Goal: Task Accomplishment & Management: Complete application form

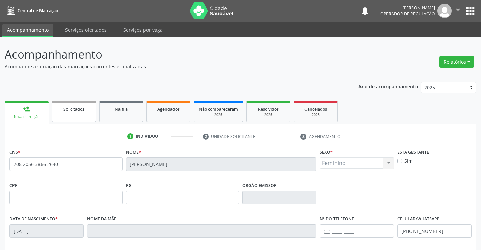
click at [77, 110] on span "Solicitados" at bounding box center [73, 109] width 21 height 6
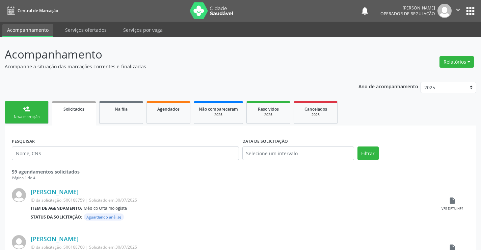
click at [41, 117] on div "Nova marcação" at bounding box center [27, 116] width 34 height 5
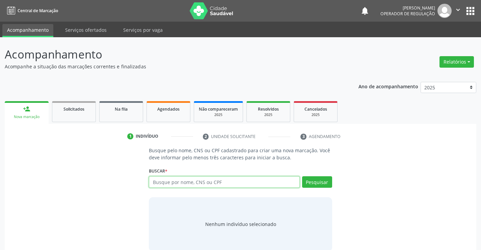
click at [235, 183] on input "text" at bounding box center [224, 181] width 151 height 11
type input "700008479936902"
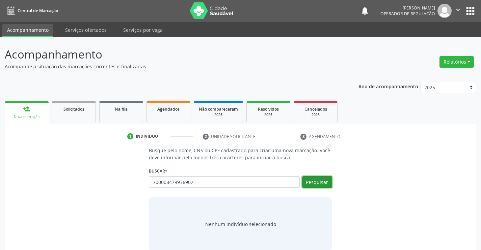
click at [321, 183] on button "Pesquisar" at bounding box center [317, 181] width 30 height 11
type input "700008479936902"
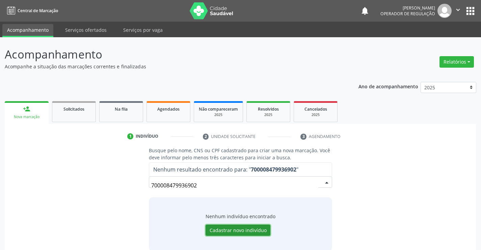
click at [245, 230] on button "Cadastrar novo indivíduo" at bounding box center [238, 229] width 65 height 11
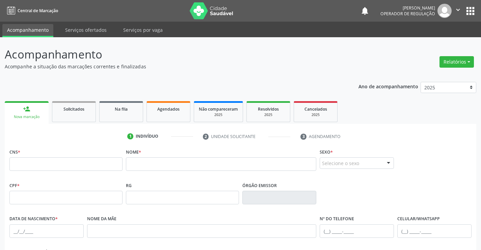
click at [40, 114] on div "Nova marcação" at bounding box center [26, 116] width 34 height 5
click at [85, 115] on link "Solicitados" at bounding box center [74, 111] width 44 height 21
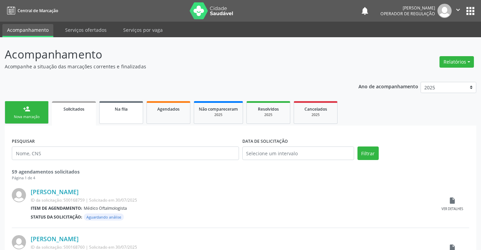
click at [120, 115] on link "Na fila" at bounding box center [121, 112] width 44 height 23
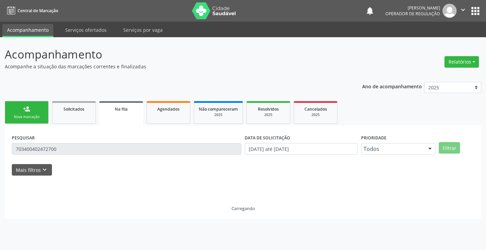
click at [34, 114] on link "person_add Nova marcação" at bounding box center [27, 112] width 44 height 23
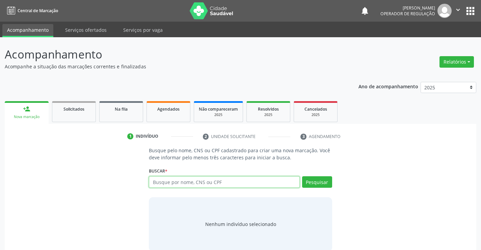
click at [192, 182] on input "text" at bounding box center [224, 181] width 151 height 11
type input "7"
type input "700008479936902"
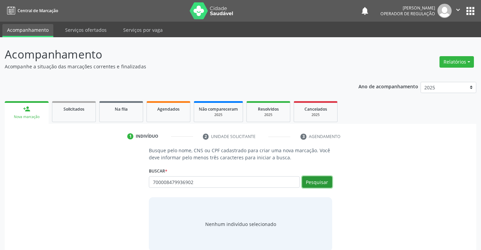
click at [324, 182] on button "Pesquisar" at bounding box center [317, 181] width 30 height 11
type input "700008479936902"
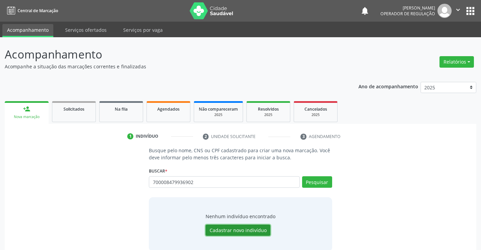
click at [232, 227] on button "Cadastrar novo indivíduo" at bounding box center [238, 229] width 65 height 11
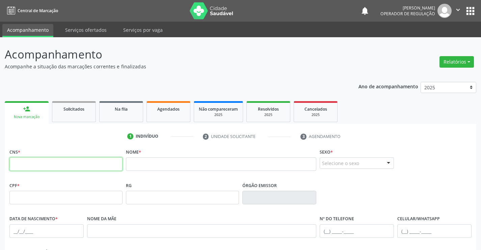
click at [53, 166] on input "text" at bounding box center [65, 164] width 113 height 14
type input "700 0084 7993 6902"
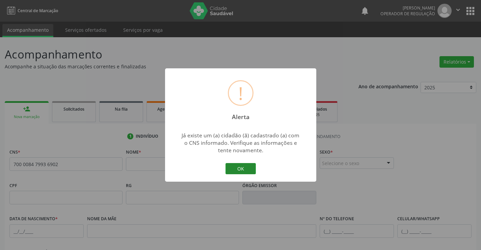
click at [247, 168] on button "OK" at bounding box center [241, 168] width 30 height 11
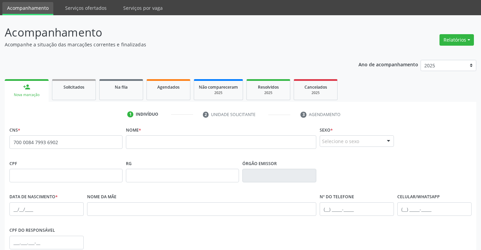
scroll to position [34, 0]
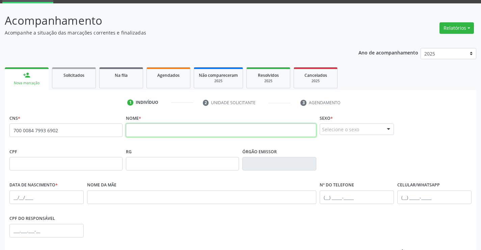
click at [157, 131] on input "text" at bounding box center [221, 130] width 191 height 14
type input "EDITE MARIA DA SILVA"
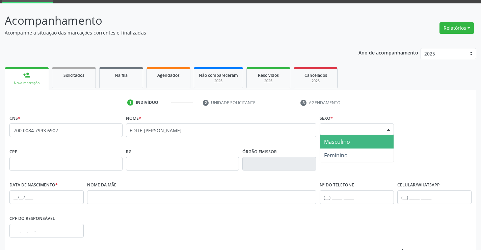
click at [379, 130] on div "Selecione o sexo" at bounding box center [357, 128] width 74 height 11
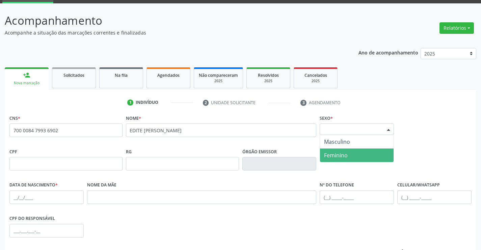
click at [340, 156] on span "Feminino" at bounding box center [336, 154] width 24 height 7
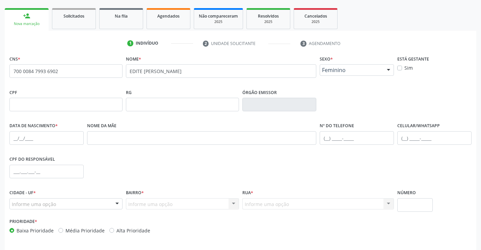
scroll to position [101, 0]
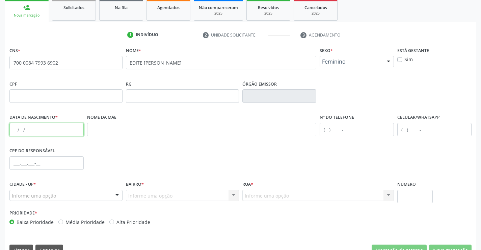
click at [20, 130] on input "text" at bounding box center [46, 130] width 74 height 14
type input "16/09/1954"
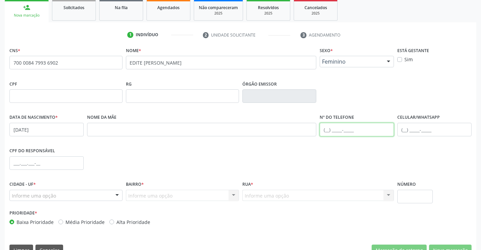
click at [327, 131] on input "text" at bounding box center [357, 130] width 74 height 14
click at [101, 188] on div "Cidade - UF * Informe uma opção Campo Formoso - BA Nenhum resultado encontrado …" at bounding box center [65, 190] width 113 height 22
click at [116, 195] on div at bounding box center [117, 195] width 10 height 11
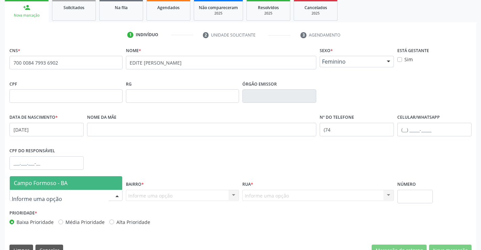
click at [96, 177] on span "Campo Formoso - BA" at bounding box center [66, 183] width 112 height 14
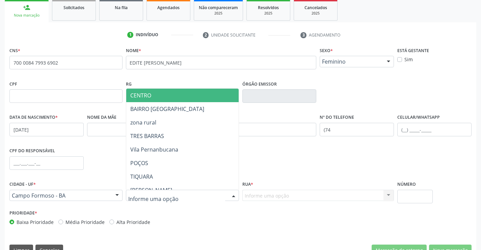
click at [235, 192] on div at bounding box center [234, 195] width 10 height 11
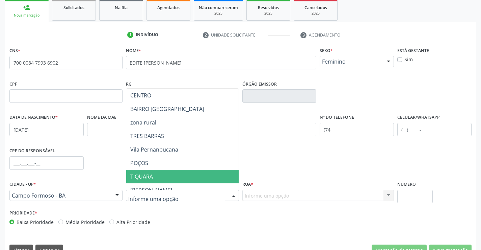
click at [152, 173] on span "TIQUARA" at bounding box center [141, 176] width 23 height 7
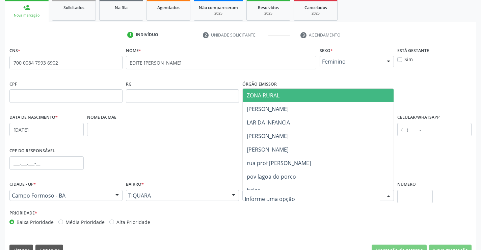
click at [296, 197] on div at bounding box center [318, 194] width 152 height 11
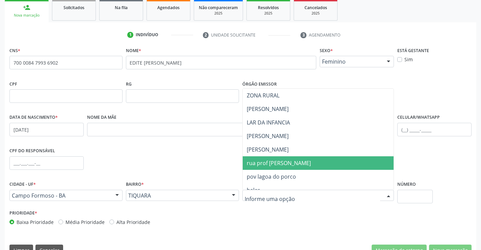
click at [296, 164] on span "rua prof raquel souza" at bounding box center [279, 162] width 64 height 7
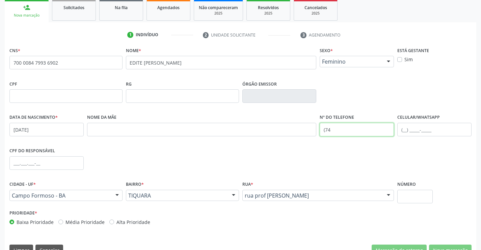
click at [341, 130] on input "(74" at bounding box center [357, 130] width 74 height 14
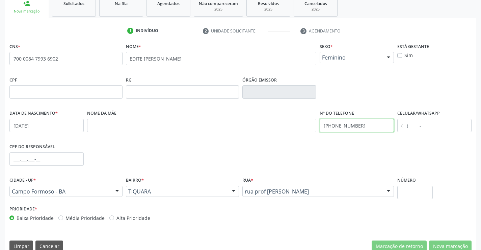
scroll to position [116, 0]
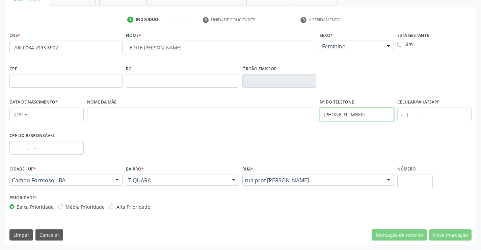
type input "(74) 99122-6435"
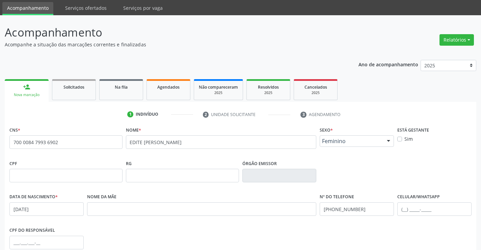
scroll to position [34, 0]
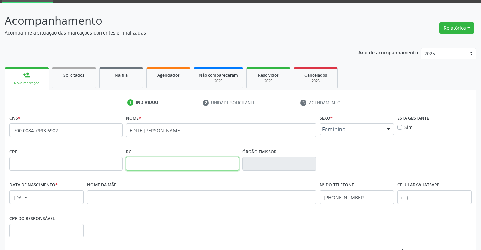
click at [187, 165] on input "text" at bounding box center [182, 164] width 113 height 14
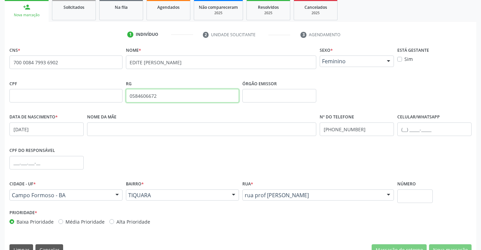
scroll to position [116, 0]
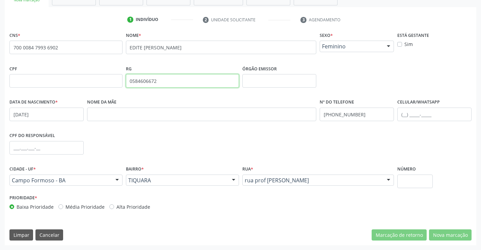
type input "0584606672"
click at [24, 148] on input "text" at bounding box center [46, 148] width 74 height 14
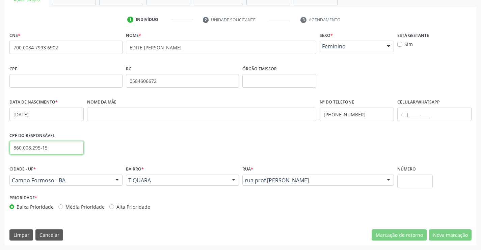
type input "860.008.295-15"
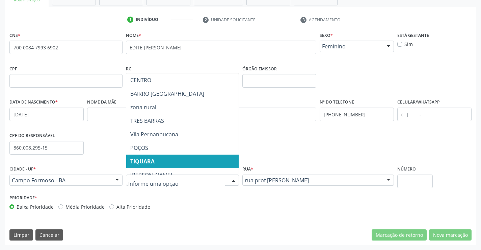
click at [164, 164] on span "TIQUARA" at bounding box center [199, 161] width 146 height 14
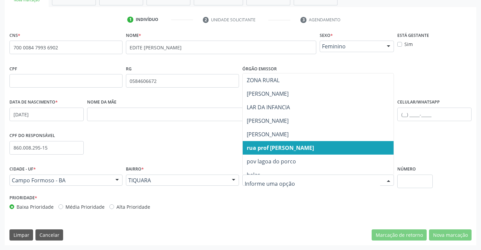
click at [327, 185] on input "text" at bounding box center [313, 184] width 136 height 14
click at [425, 184] on input "text" at bounding box center [414, 181] width 35 height 14
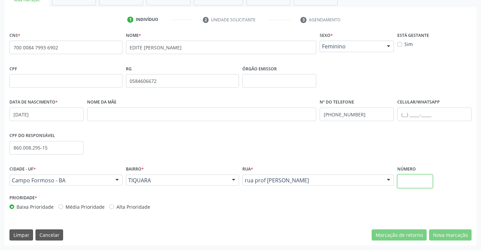
click at [425, 184] on input "text" at bounding box center [414, 181] width 35 height 14
type input "5"
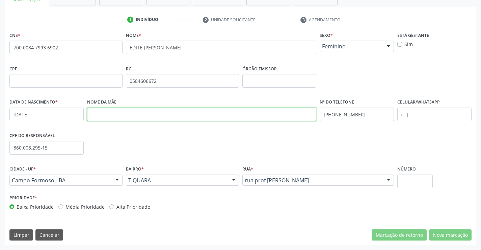
click at [107, 111] on input "text" at bounding box center [202, 114] width 230 height 14
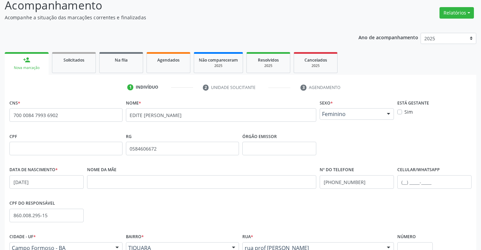
scroll to position [0, 0]
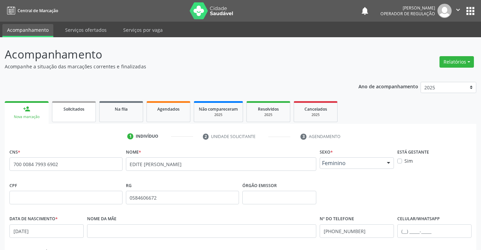
click at [90, 110] on div "Solicitados" at bounding box center [74, 108] width 34 height 7
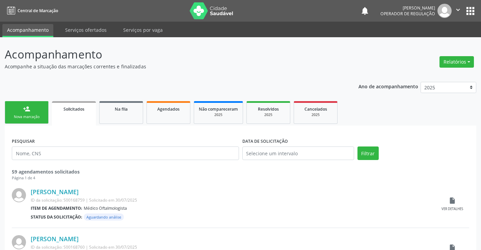
click at [40, 115] on div "Nova marcação" at bounding box center [27, 116] width 34 height 5
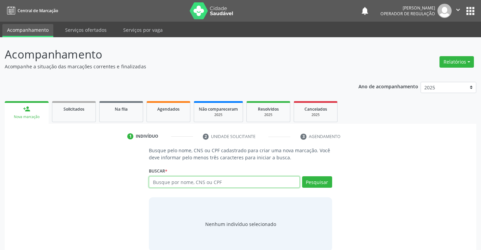
click at [221, 179] on input "text" at bounding box center [224, 181] width 151 height 11
type input "86000829515"
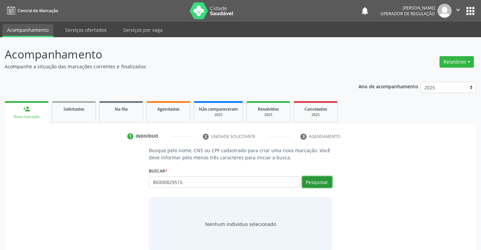
click at [329, 179] on button "Pesquisar" at bounding box center [317, 181] width 30 height 11
type input "86000829515"
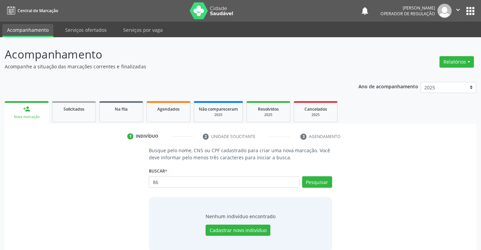
type input "8"
type input "76000829515"
click at [317, 180] on button "Pesquisar" at bounding box center [317, 181] width 30 height 11
click at [241, 228] on button "Cadastrar novo indivíduo" at bounding box center [238, 229] width 65 height 11
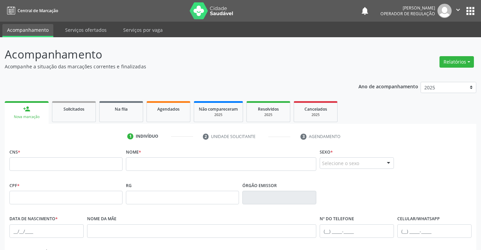
click at [458, 8] on icon "" at bounding box center [458, 9] width 7 height 7
click at [428, 42] on link "Sair" at bounding box center [441, 40] width 47 height 9
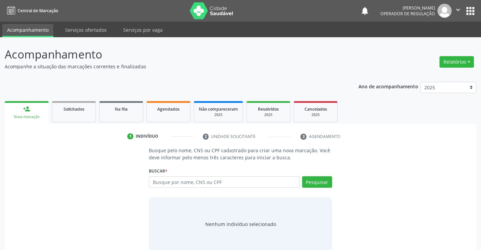
scroll to position [11, 0]
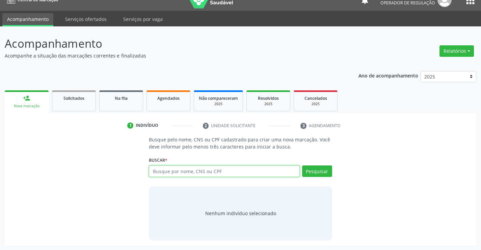
click at [187, 165] on input "text" at bounding box center [224, 170] width 151 height 11
type input "704209250303780"
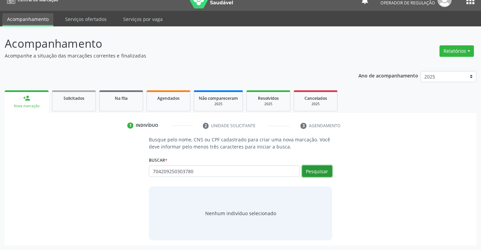
click at [315, 171] on button "Pesquisar" at bounding box center [317, 170] width 30 height 11
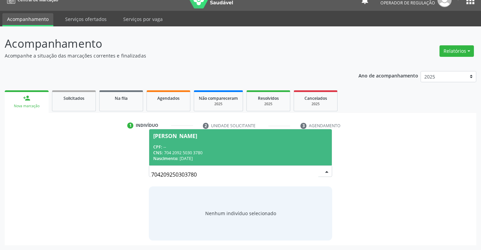
click at [274, 155] on div "Nascimento: [DATE]" at bounding box center [240, 158] width 174 height 6
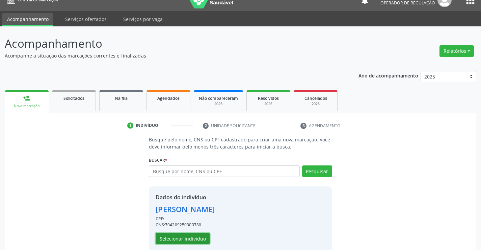
click at [184, 236] on button "Selecionar indivíduo" at bounding box center [183, 237] width 54 height 11
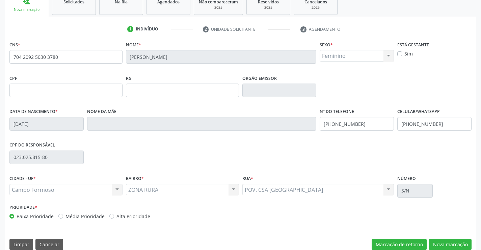
scroll to position [112, 0]
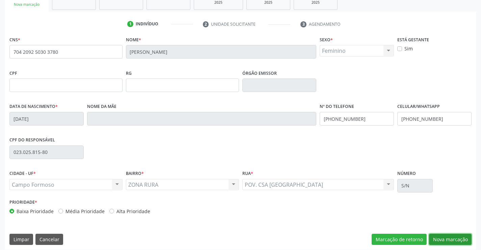
click at [441, 238] on button "Nova marcação" at bounding box center [450, 238] width 43 height 11
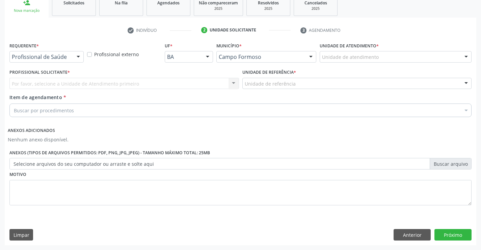
scroll to position [106, 0]
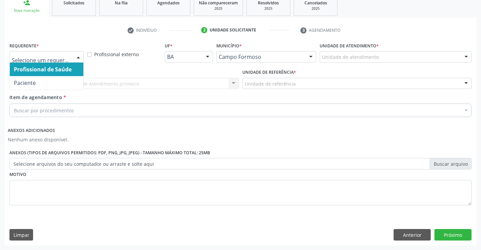
drag, startPoint x: 76, startPoint y: 54, endPoint x: 66, endPoint y: 85, distance: 32.5
click at [75, 56] on div at bounding box center [78, 56] width 10 height 11
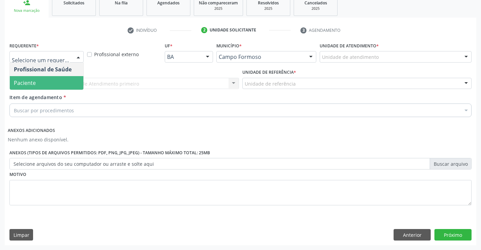
click at [60, 84] on span "Paciente" at bounding box center [47, 83] width 74 height 14
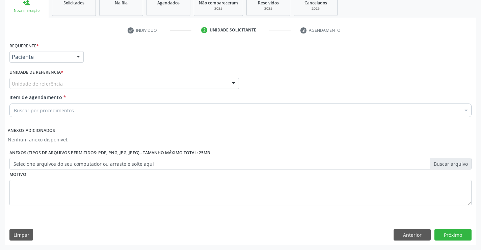
click at [71, 87] on div "Unidade de referência" at bounding box center [124, 83] width 230 height 11
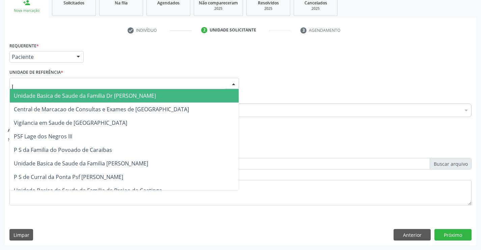
type input "la"
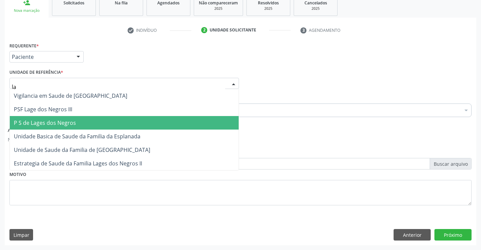
click at [76, 123] on span "P S de Lages dos Negros" at bounding box center [124, 123] width 229 height 14
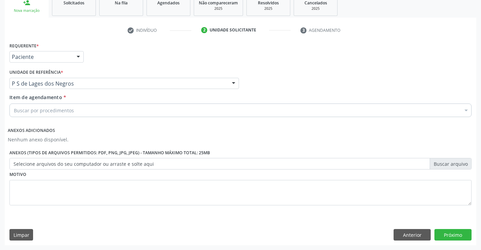
click at [93, 114] on div "Buscar por procedimentos" at bounding box center [240, 110] width 462 height 14
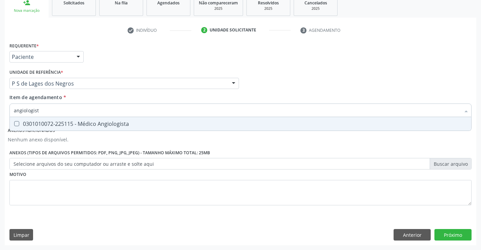
type input "angiologista"
click at [101, 125] on div "0301010072-225115 - Médico Angiologista" at bounding box center [240, 123] width 453 height 5
checkbox Angiologista "true"
click at [101, 190] on div "Requerente * Paciente Profissional de Saúde Paciente Nenhum resultado encontrad…" at bounding box center [240, 128] width 462 height 174
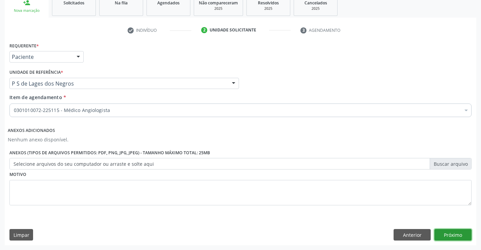
click at [453, 235] on button "Próximo" at bounding box center [453, 234] width 37 height 11
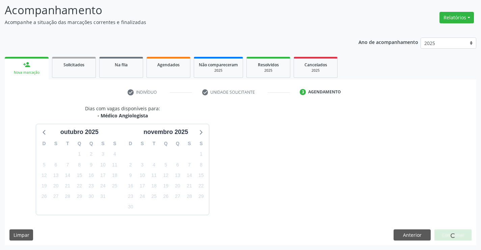
scroll to position [64, 0]
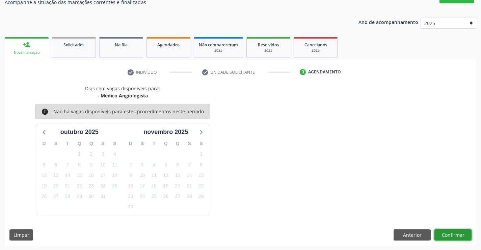
click at [452, 235] on button "Confirmar" at bounding box center [453, 234] width 37 height 11
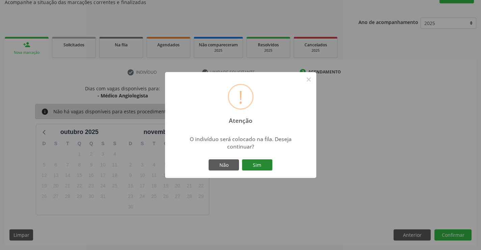
click at [258, 166] on button "Sim" at bounding box center [257, 164] width 30 height 11
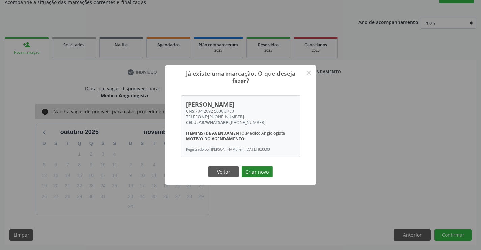
click at [257, 174] on button "Criar novo" at bounding box center [257, 171] width 31 height 11
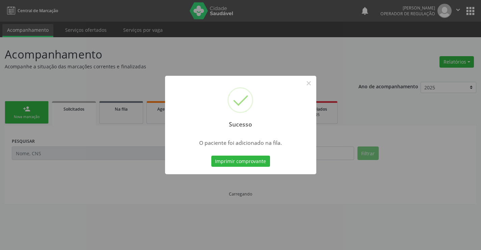
scroll to position [0, 0]
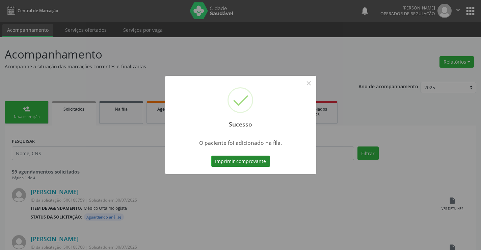
click at [255, 158] on button "Imprimir comprovante" at bounding box center [240, 160] width 59 height 11
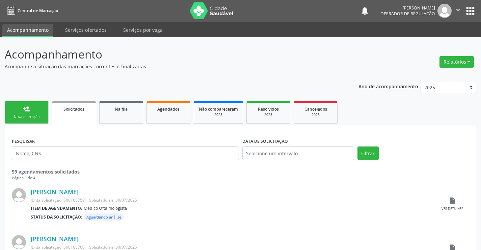
click at [43, 116] on div "Nova marcação" at bounding box center [27, 116] width 34 height 5
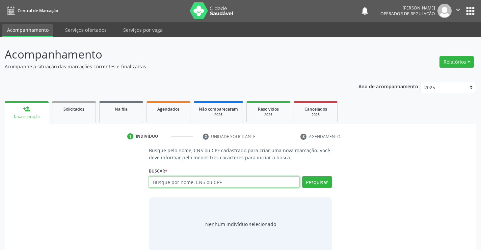
click at [213, 181] on input "text" at bounding box center [224, 181] width 151 height 11
type input "700300961555736"
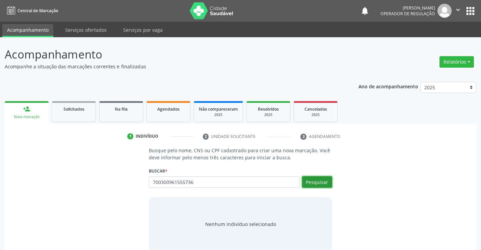
click at [319, 181] on button "Pesquisar" at bounding box center [317, 181] width 30 height 11
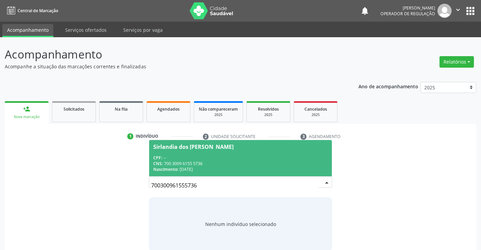
click at [247, 164] on div "CNS: 700 3009 6155 5736" at bounding box center [240, 163] width 174 height 6
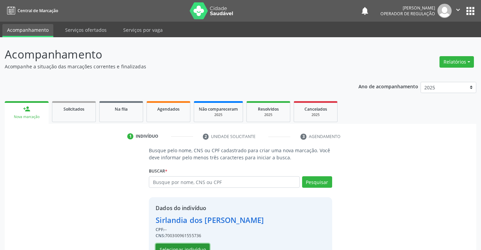
click at [187, 247] on button "Selecionar indivíduo" at bounding box center [183, 248] width 54 height 11
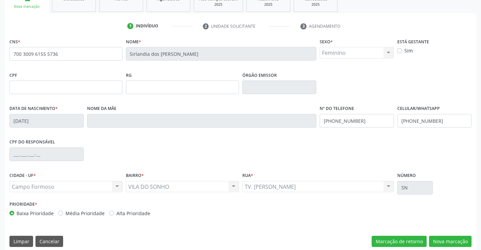
scroll to position [116, 0]
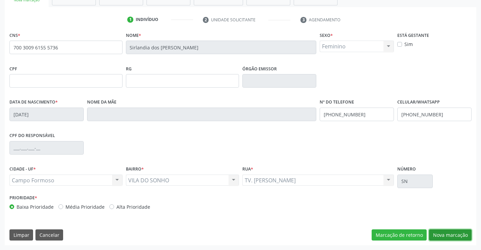
click at [458, 233] on button "Nova marcação" at bounding box center [450, 234] width 43 height 11
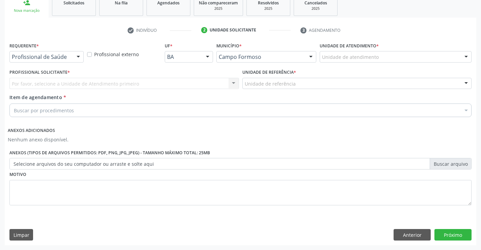
drag, startPoint x: 78, startPoint y: 56, endPoint x: 74, endPoint y: 58, distance: 5.0
click at [77, 56] on div at bounding box center [78, 56] width 10 height 11
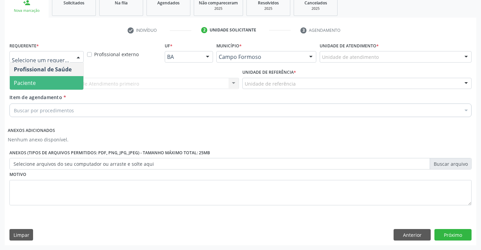
click at [54, 83] on span "Paciente" at bounding box center [47, 83] width 74 height 14
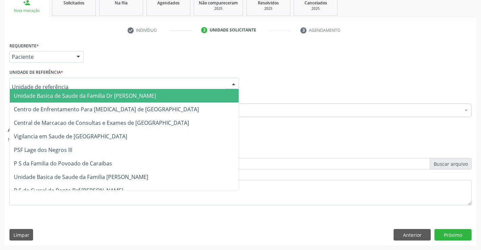
click at [78, 83] on div at bounding box center [124, 83] width 230 height 11
click at [79, 97] on span "Unidade Basica de Saude da Familia Dr [PERSON_NAME]" at bounding box center [85, 95] width 142 height 7
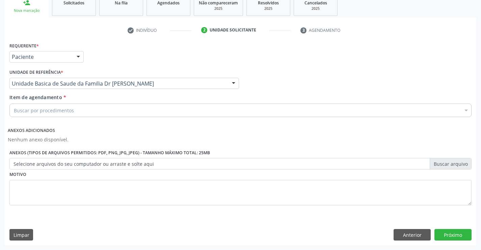
click at [86, 111] on div "Buscar por procedimentos" at bounding box center [240, 110] width 462 height 14
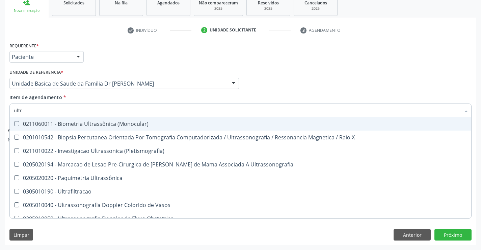
type input "ultra"
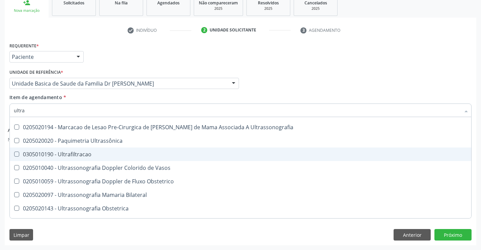
scroll to position [68, 0]
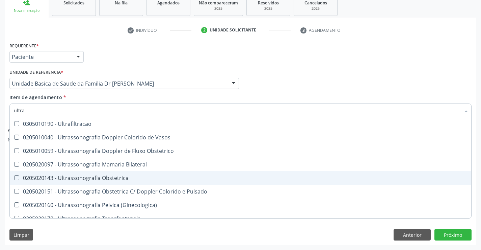
click at [107, 179] on div "0205020143 - Ultrassonografia Obstetrica" at bounding box center [240, 177] width 453 height 5
checkbox Obstetrica "true"
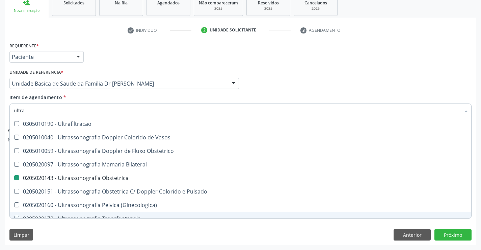
click at [105, 233] on div "Limpar Anterior Próximo" at bounding box center [240, 234] width 462 height 11
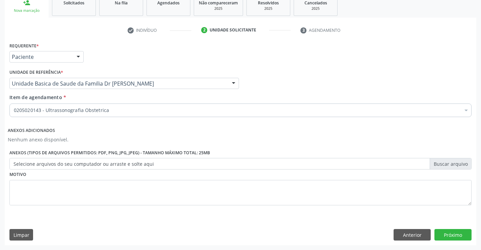
scroll to position [0, 0]
click at [459, 232] on button "Próximo" at bounding box center [453, 234] width 37 height 11
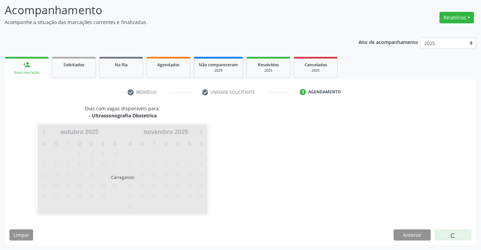
scroll to position [44, 0]
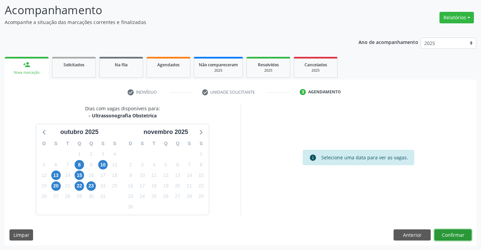
click at [450, 234] on button "Confirmar" at bounding box center [453, 234] width 37 height 11
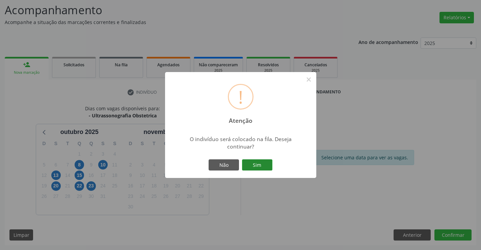
click at [264, 163] on button "Sim" at bounding box center [257, 164] width 30 height 11
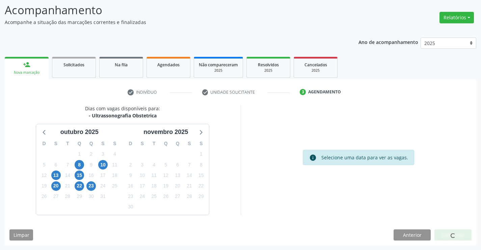
scroll to position [0, 0]
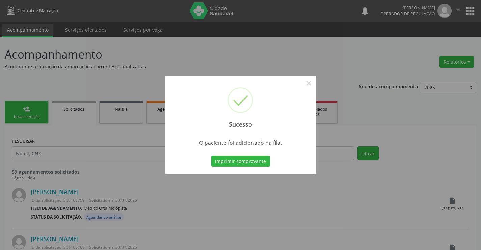
click at [264, 163] on button "Imprimir comprovante" at bounding box center [240, 160] width 59 height 11
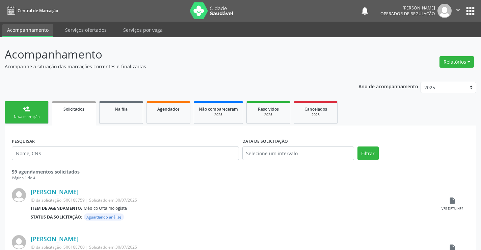
click at [39, 113] on link "person_add Nova marcação" at bounding box center [27, 112] width 44 height 23
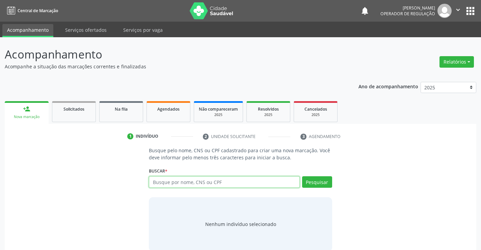
click at [217, 178] on input "text" at bounding box center [224, 181] width 151 height 11
type input "707009803237332"
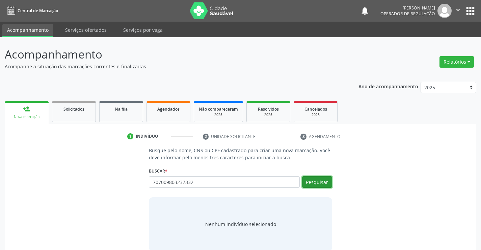
click at [314, 181] on button "Pesquisar" at bounding box center [317, 181] width 30 height 11
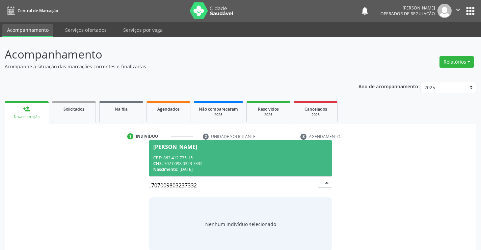
click at [295, 152] on span "[PERSON_NAME] CPF: 862.412.735-15 CNS: 707 0098 0323 7332 Nascimento: [DATE]" at bounding box center [240, 158] width 182 height 36
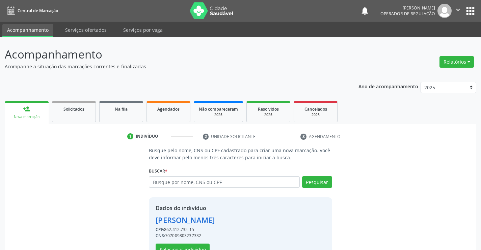
scroll to position [21, 0]
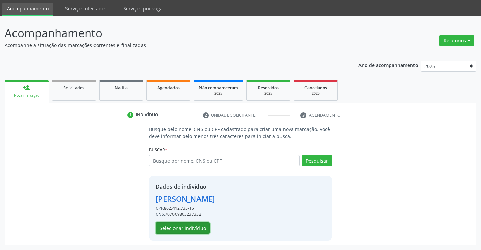
click at [194, 226] on button "Selecionar indivíduo" at bounding box center [183, 227] width 54 height 11
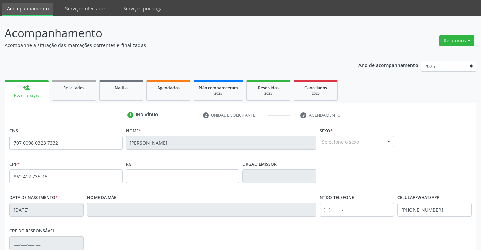
scroll to position [55, 0]
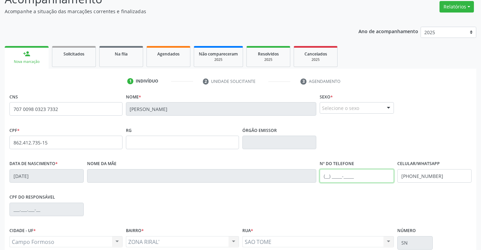
click at [328, 178] on input "text" at bounding box center [357, 176] width 74 height 14
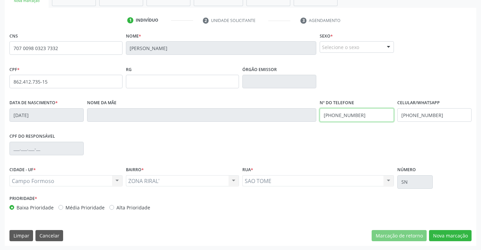
scroll to position [116, 0]
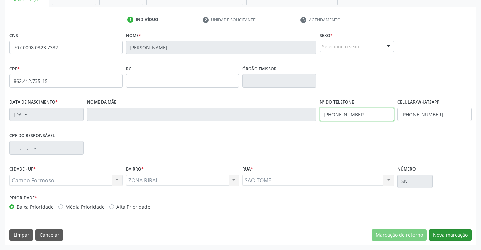
type input "[PHONE_NUMBER]"
click at [457, 233] on button "Nova marcação" at bounding box center [450, 234] width 43 height 11
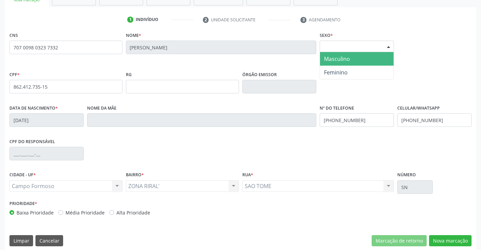
click at [389, 45] on div at bounding box center [389, 46] width 10 height 11
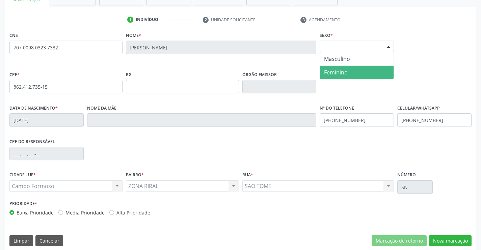
click at [348, 70] on span "Feminino" at bounding box center [357, 73] width 74 height 14
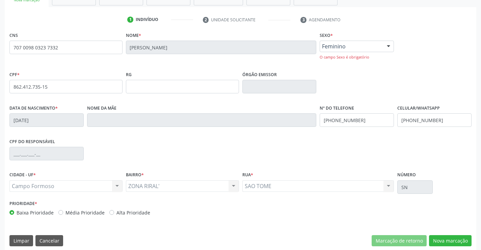
scroll to position [122, 0]
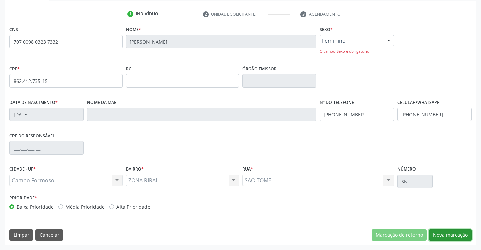
click at [460, 235] on button "Nova marcação" at bounding box center [450, 234] width 43 height 11
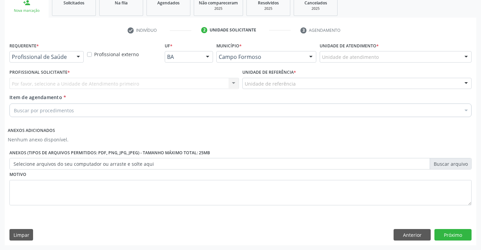
scroll to position [106, 0]
click at [78, 55] on div at bounding box center [78, 56] width 10 height 11
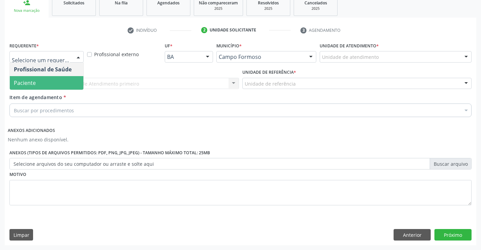
click at [71, 79] on span "Paciente" at bounding box center [47, 83] width 74 height 14
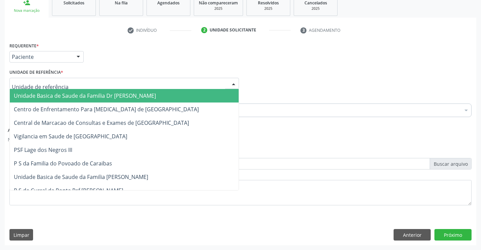
click at [88, 84] on div at bounding box center [124, 83] width 230 height 11
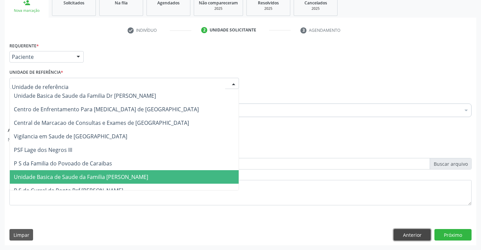
click at [405, 234] on button "Anterior" at bounding box center [412, 234] width 37 height 11
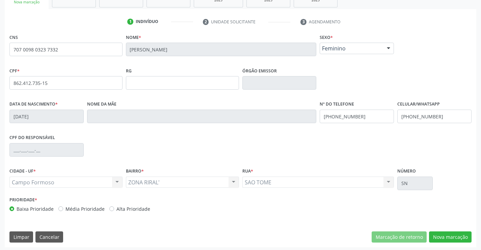
scroll to position [116, 0]
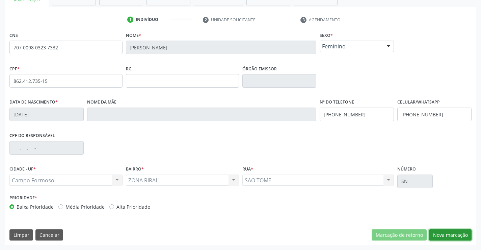
click at [464, 234] on button "Nova marcação" at bounding box center [450, 234] width 43 height 11
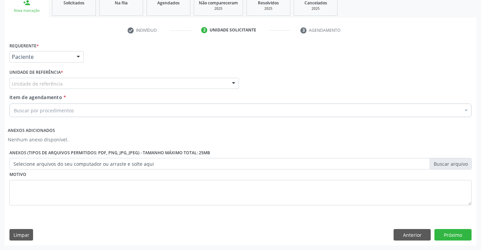
scroll to position [106, 0]
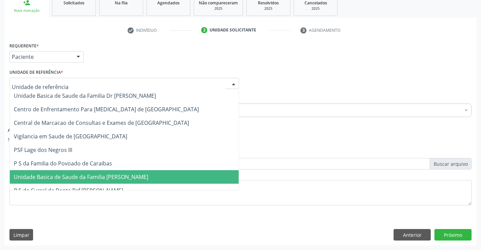
click at [98, 82] on div at bounding box center [124, 83] width 230 height 11
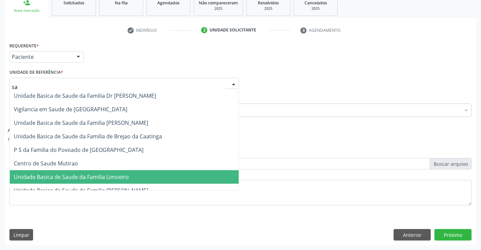
type input "sao"
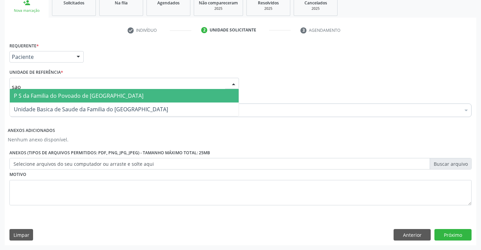
click at [97, 95] on span "P S da Familia do Povoado de [GEOGRAPHIC_DATA]" at bounding box center [79, 95] width 130 height 7
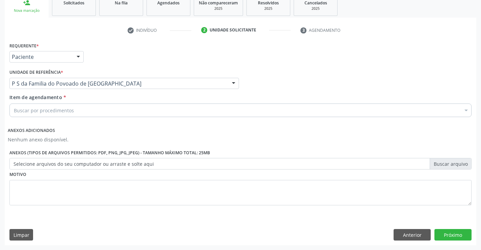
click at [84, 115] on div "Buscar por procedimentos" at bounding box center [240, 110] width 462 height 14
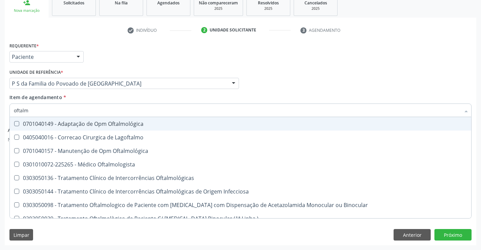
type input "oftalmo"
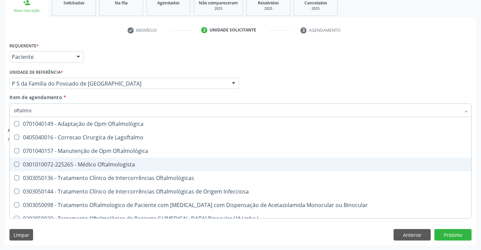
click at [267, 165] on div "0301010072-225265 - Médico Oftalmologista" at bounding box center [240, 163] width 453 height 5
checkbox Oftalmologista "true"
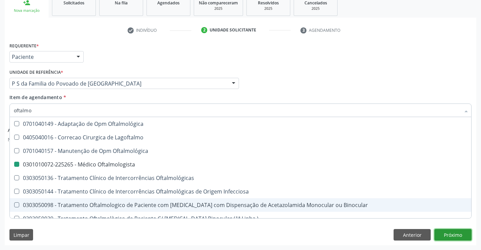
click at [449, 233] on button "Próximo" at bounding box center [453, 234] width 37 height 11
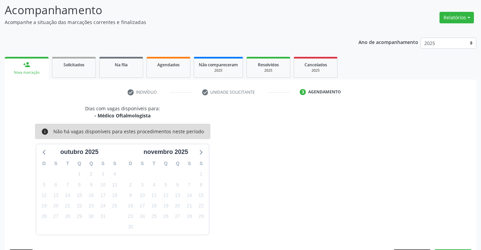
scroll to position [64, 0]
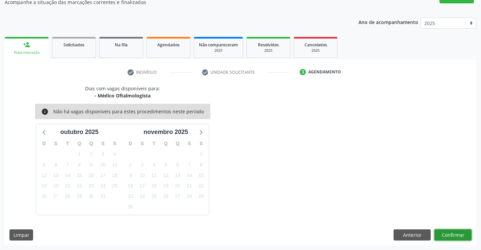
click at [449, 233] on button "Confirmar" at bounding box center [453, 234] width 37 height 11
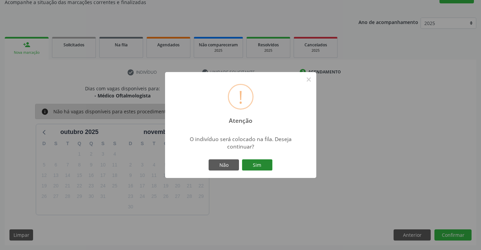
click at [261, 159] on button "Sim" at bounding box center [257, 164] width 30 height 11
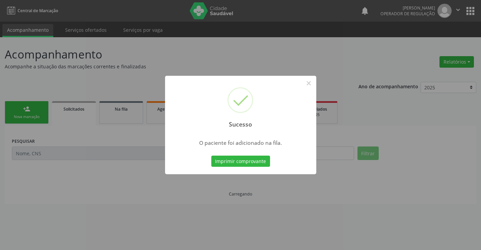
scroll to position [0, 0]
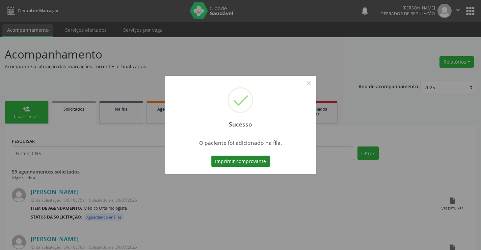
click at [263, 159] on button "Imprimir comprovante" at bounding box center [240, 160] width 59 height 11
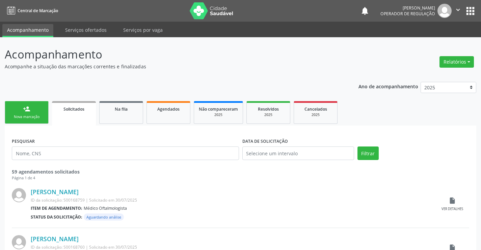
click at [35, 116] on div "Nova marcação" at bounding box center [27, 116] width 34 height 5
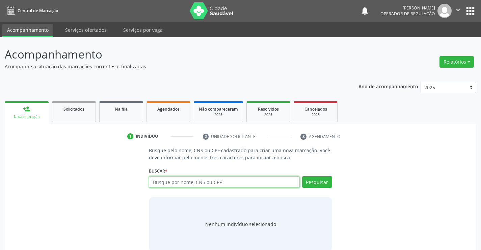
click at [219, 181] on input "text" at bounding box center [224, 181] width 151 height 11
type input "700105984008118"
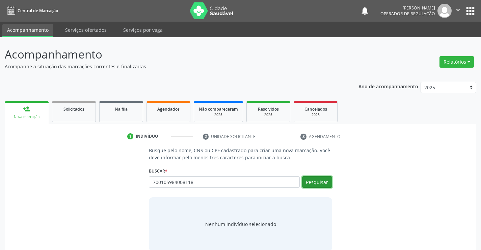
click at [318, 181] on button "Pesquisar" at bounding box center [317, 181] width 30 height 11
type input "700105984008118"
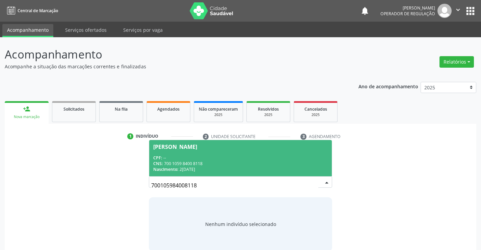
click at [292, 153] on span "[PERSON_NAME] CPF: -- CNS: 700 1059 8400 8118 Nascimento: [DATE]" at bounding box center [240, 158] width 182 height 36
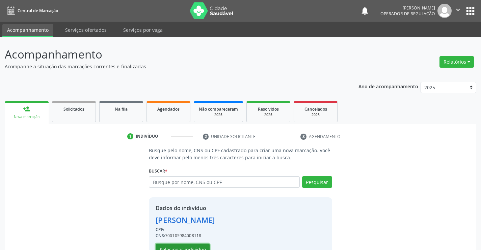
click at [202, 245] on button "Selecionar indivíduo" at bounding box center [183, 248] width 54 height 11
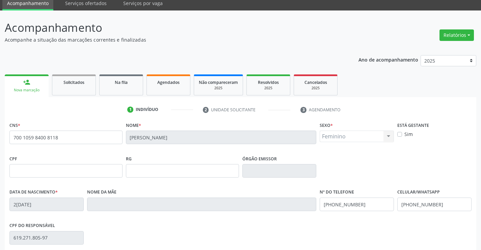
scroll to position [68, 0]
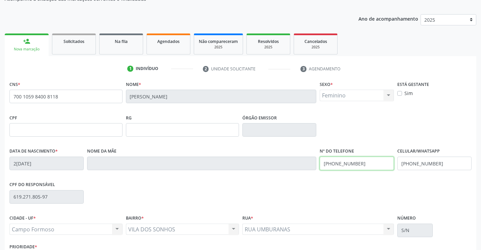
click at [361, 161] on input "[PHONE_NUMBER]" at bounding box center [357, 163] width 74 height 14
type input "("
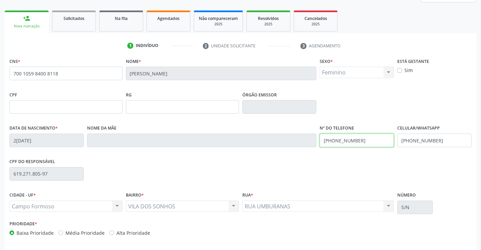
scroll to position [116, 0]
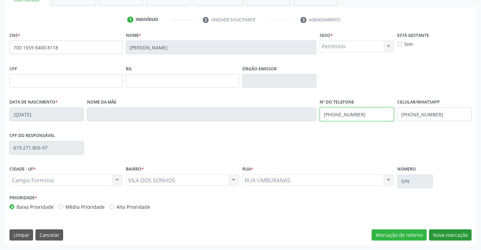
type input "[PHONE_NUMBER]"
click at [451, 233] on button "Nova marcação" at bounding box center [450, 234] width 43 height 11
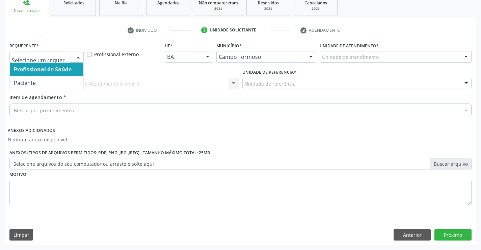
click at [78, 55] on div at bounding box center [78, 56] width 10 height 11
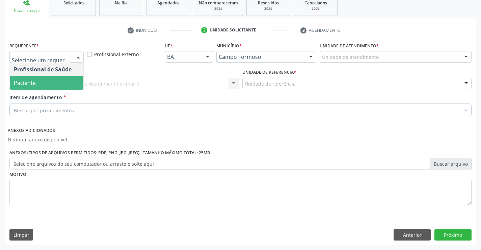
click at [51, 86] on span "Paciente" at bounding box center [47, 83] width 74 height 14
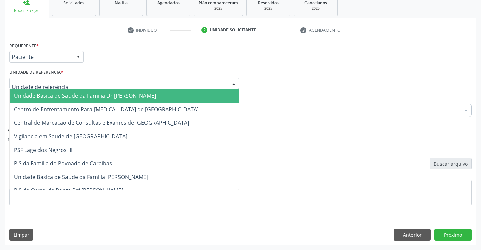
click at [69, 93] on span "Unidade Basica de Saude da Familia Dr [PERSON_NAME]" at bounding box center [85, 95] width 142 height 7
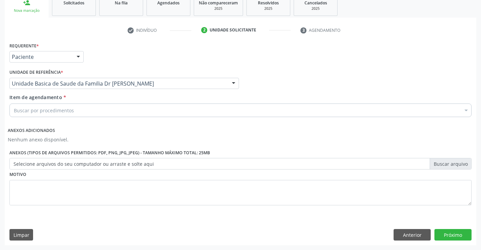
click at [84, 111] on div "Buscar por procedimentos" at bounding box center [240, 110] width 462 height 14
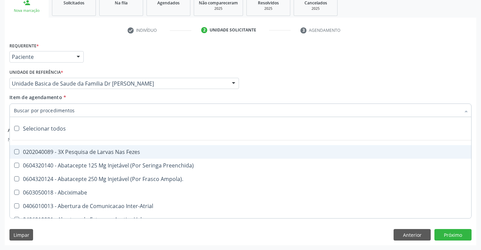
type input "y"
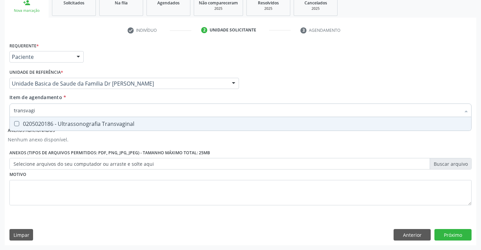
type input "transvagin"
drag, startPoint x: 156, startPoint y: 125, endPoint x: 147, endPoint y: 138, distance: 15.6
click at [155, 125] on div "0205020186 - Ultrassonografia Transvaginal" at bounding box center [240, 123] width 453 height 5
checkbox Transvaginal "true"
click at [130, 191] on div "Requerente * Paciente Profissional de Saúde Paciente Nenhum resultado encontrad…" at bounding box center [240, 128] width 462 height 174
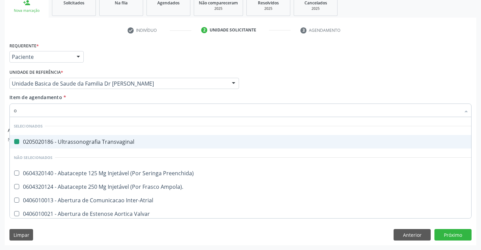
type input "or"
checkbox Transvaginal "false"
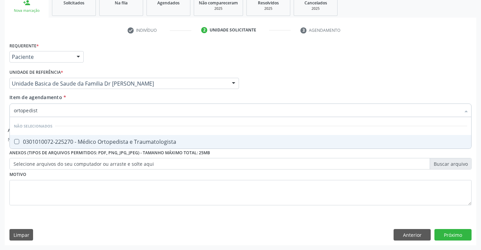
type input "ortopedista"
click at [161, 143] on div "0301010072-225270 - Médico Ortopedista e Traumatologista" at bounding box center [240, 141] width 453 height 5
checkbox Traumatologista "true"
click at [152, 179] on div "Requerente * Paciente Profissional de Saúde Paciente Nenhum resultado encontrad…" at bounding box center [240, 128] width 462 height 174
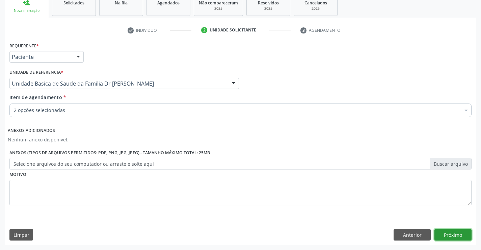
click at [450, 233] on button "Próximo" at bounding box center [453, 234] width 37 height 11
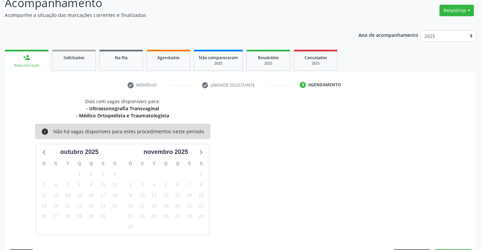
scroll to position [71, 0]
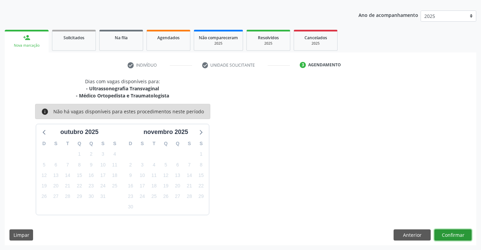
click at [450, 233] on button "Confirmar" at bounding box center [453, 234] width 37 height 11
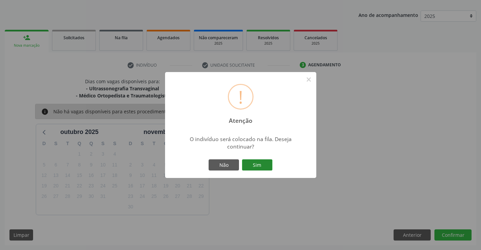
click at [261, 166] on button "Sim" at bounding box center [257, 164] width 30 height 11
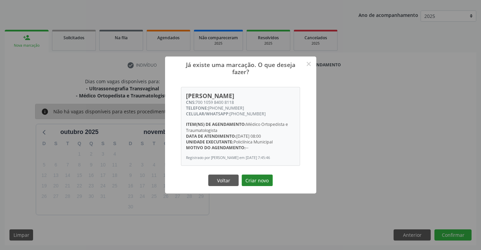
click at [262, 177] on button "Criar novo" at bounding box center [257, 179] width 31 height 11
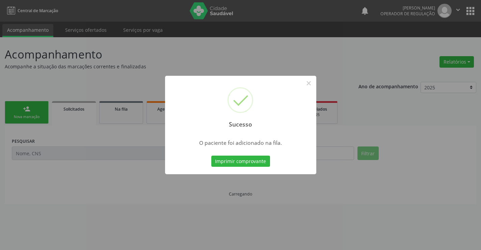
scroll to position [0, 0]
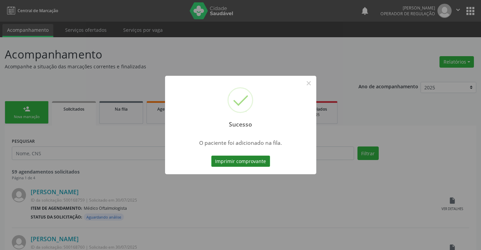
click at [262, 159] on button "Imprimir comprovante" at bounding box center [240, 160] width 59 height 11
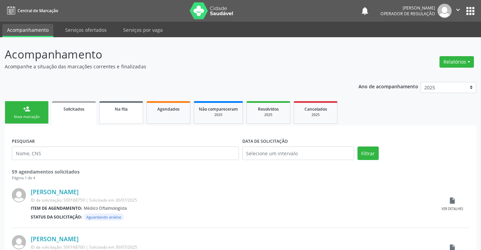
click at [122, 116] on link "Na fila" at bounding box center [121, 112] width 44 height 23
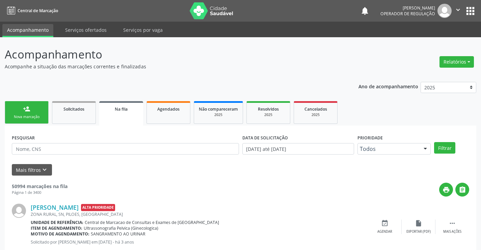
click at [28, 112] on link "person_add Nova marcação" at bounding box center [27, 112] width 44 height 23
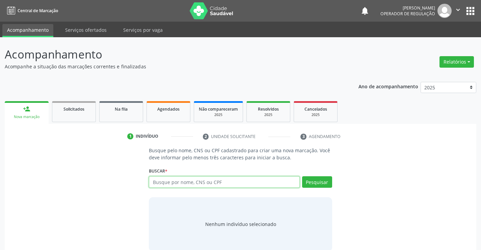
click at [185, 183] on input "text" at bounding box center [224, 181] width 151 height 11
type input "[PERSON_NAME]"
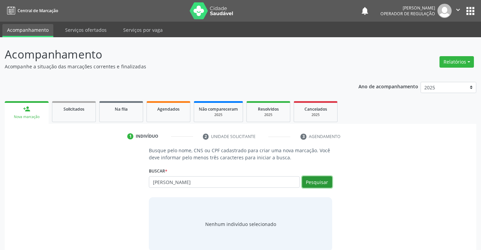
click at [313, 182] on button "Pesquisar" at bounding box center [317, 181] width 30 height 11
type input "[PERSON_NAME]"
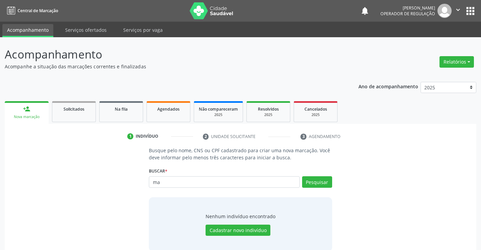
type input "m"
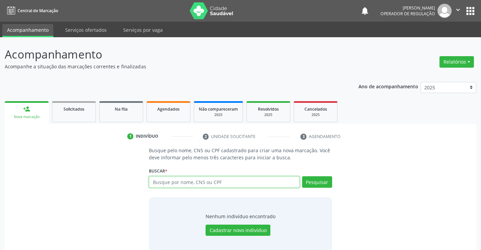
click at [243, 185] on input "text" at bounding box center [224, 181] width 151 height 11
type input "[PERSON_NAME]"
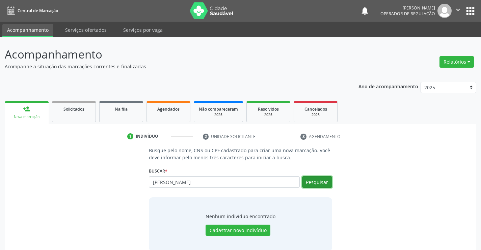
click at [322, 182] on button "Pesquisar" at bounding box center [317, 181] width 30 height 11
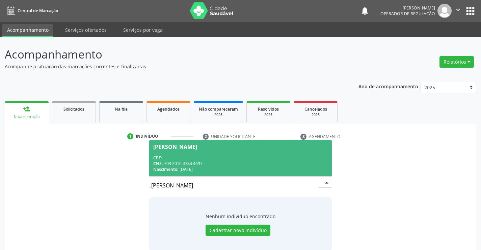
click at [274, 156] on div "CPF: --" at bounding box center [240, 158] width 174 height 6
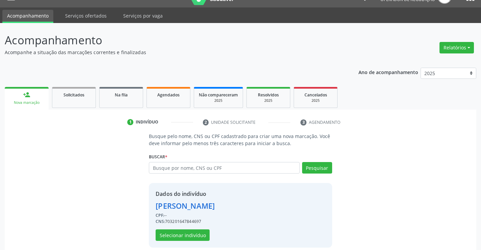
scroll to position [21, 0]
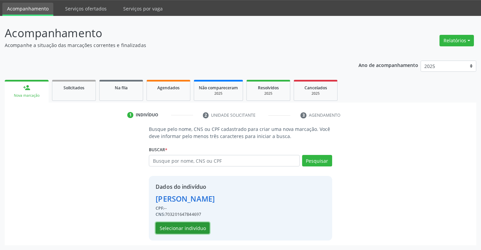
click at [191, 227] on button "Selecionar indivíduo" at bounding box center [183, 227] width 54 height 11
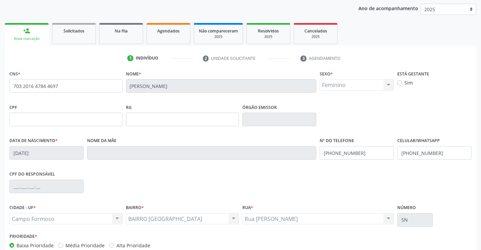
scroll to position [116, 0]
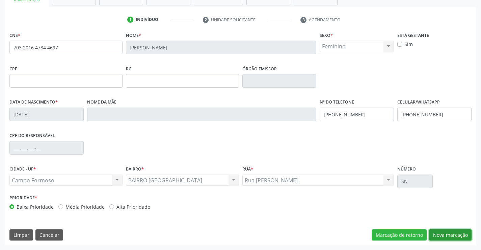
click at [448, 235] on button "Nova marcação" at bounding box center [450, 234] width 43 height 11
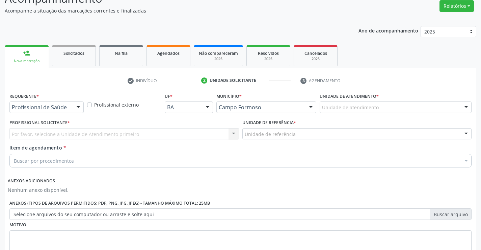
scroll to position [0, 0]
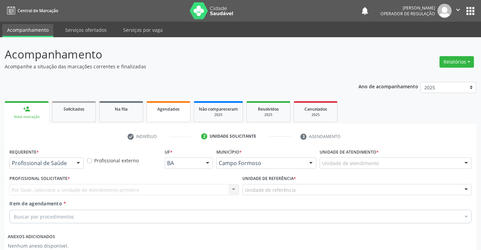
click at [172, 112] on link "Agendados" at bounding box center [169, 111] width 44 height 21
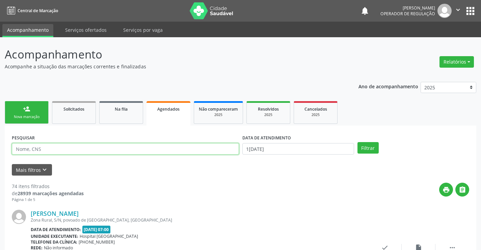
click at [151, 147] on input "text" at bounding box center [125, 148] width 227 height 11
type input "[PERSON_NAME]"
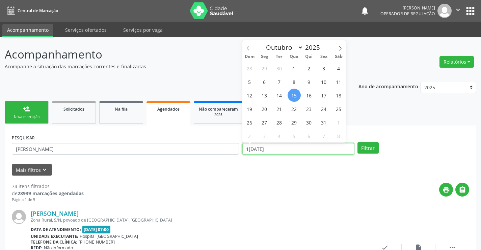
click at [292, 149] on input "1[DATE]" at bounding box center [298, 148] width 112 height 11
click at [279, 109] on span "21" at bounding box center [279, 108] width 13 height 13
type input "[DATE]"
click at [279, 109] on span "21" at bounding box center [279, 108] width 13 height 13
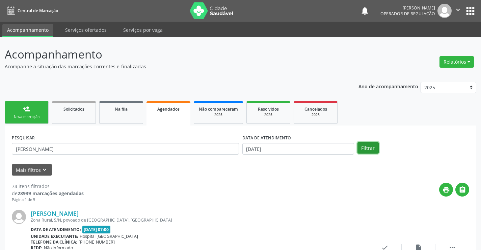
click at [372, 148] on button "Filtrar" at bounding box center [368, 147] width 21 height 11
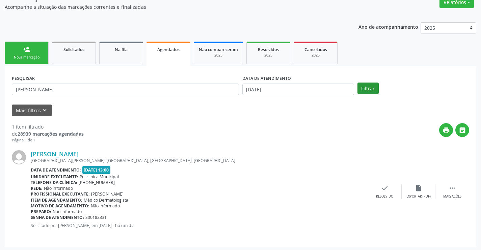
scroll to position [61, 0]
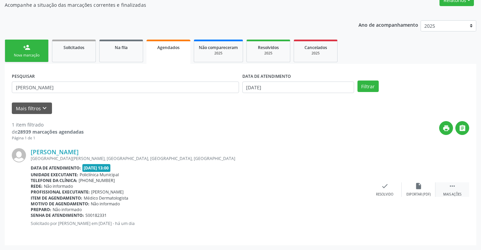
click at [453, 185] on icon "" at bounding box center [452, 185] width 7 height 7
click at [315, 184] on icon "print" at bounding box center [317, 185] width 7 height 7
click at [418, 186] on icon "edit" at bounding box center [418, 185] width 7 height 7
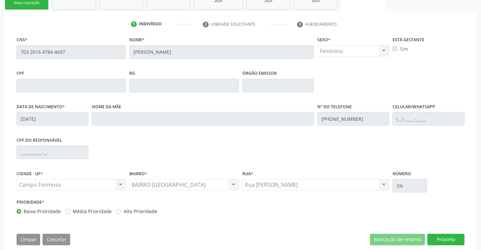
scroll to position [126, 0]
